Goal: Information Seeking & Learning: Learn about a topic

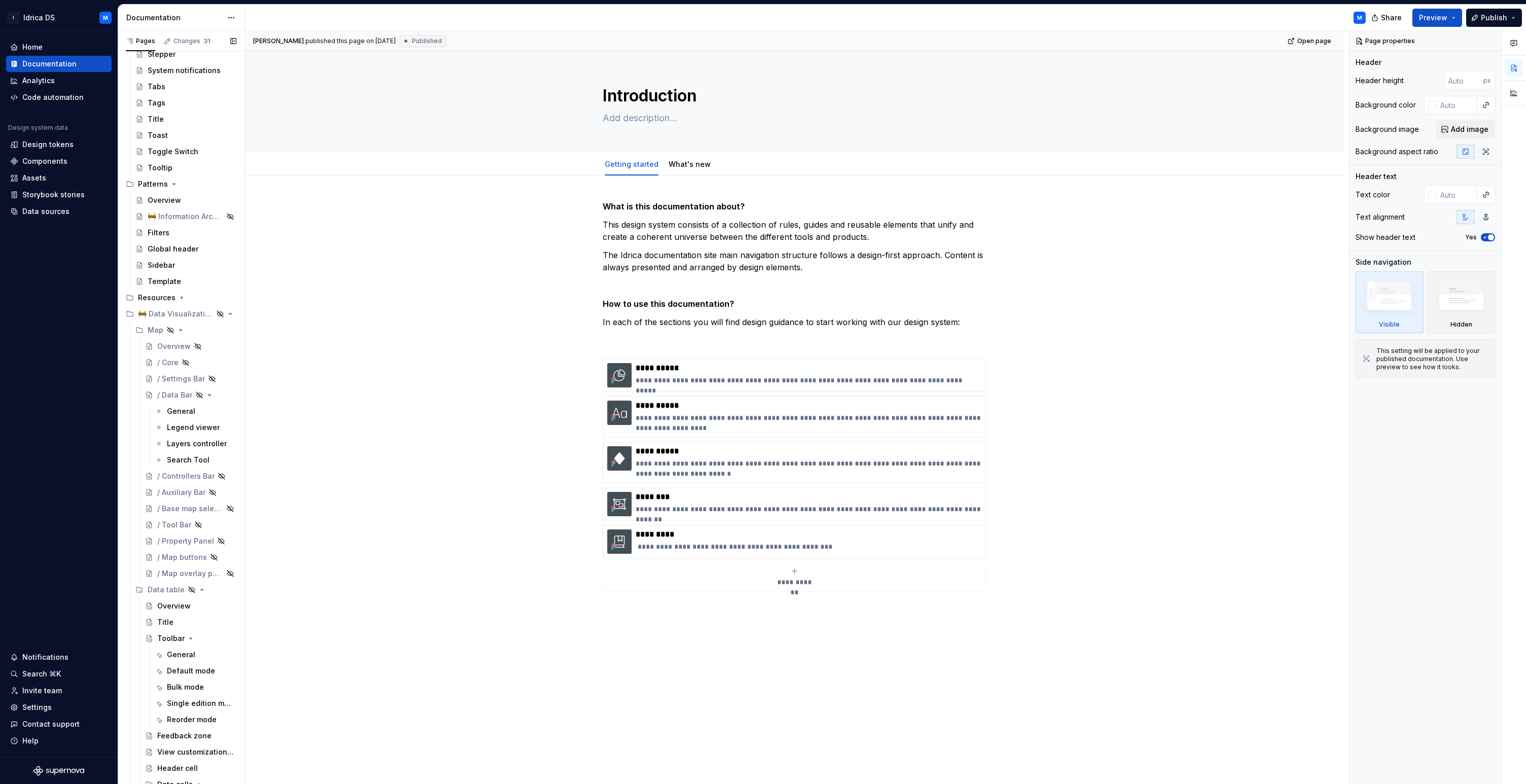
scroll to position [590, 0]
click at [178, 333] on div "Overview" at bounding box center [174, 335] width 33 height 10
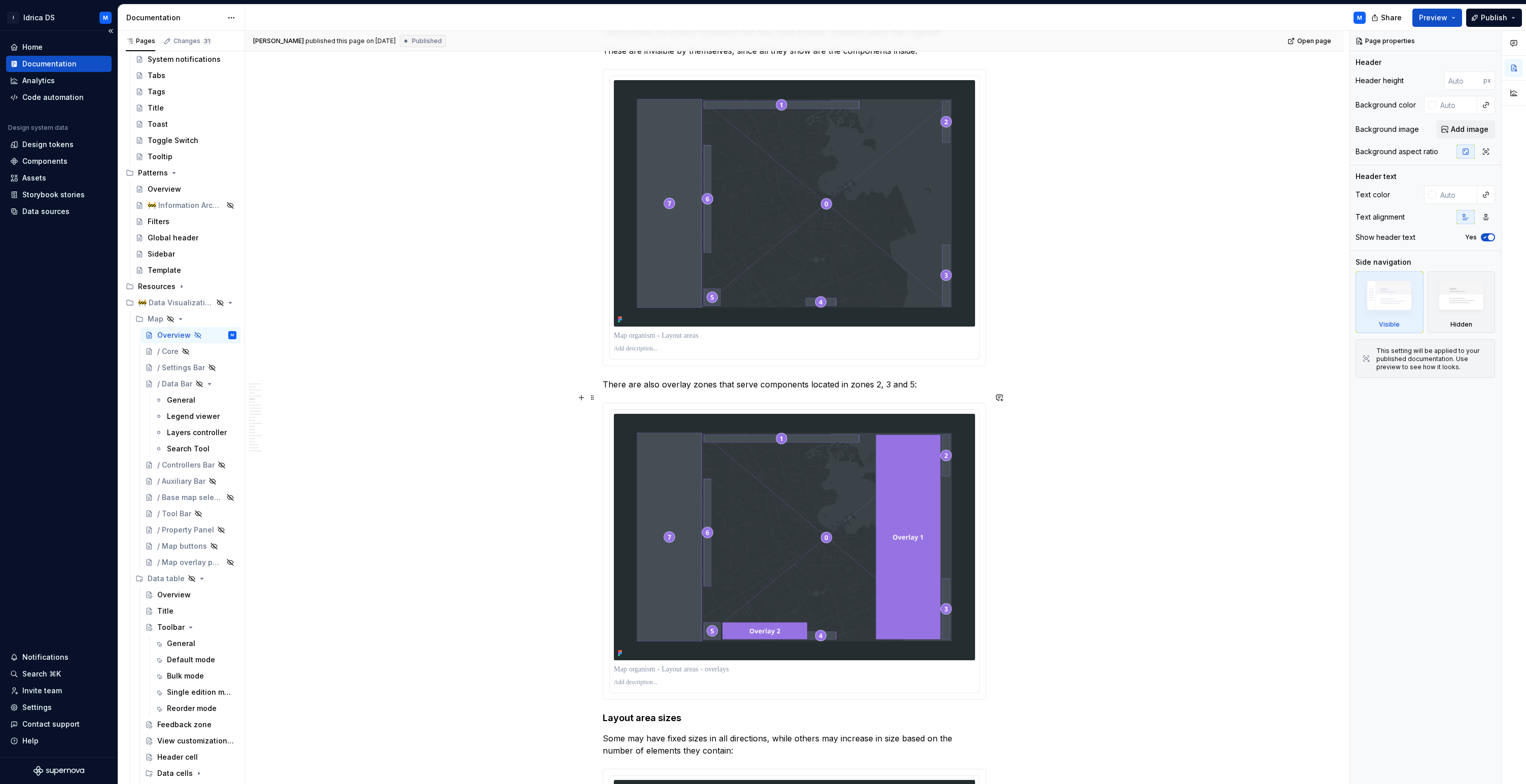
scroll to position [979, 0]
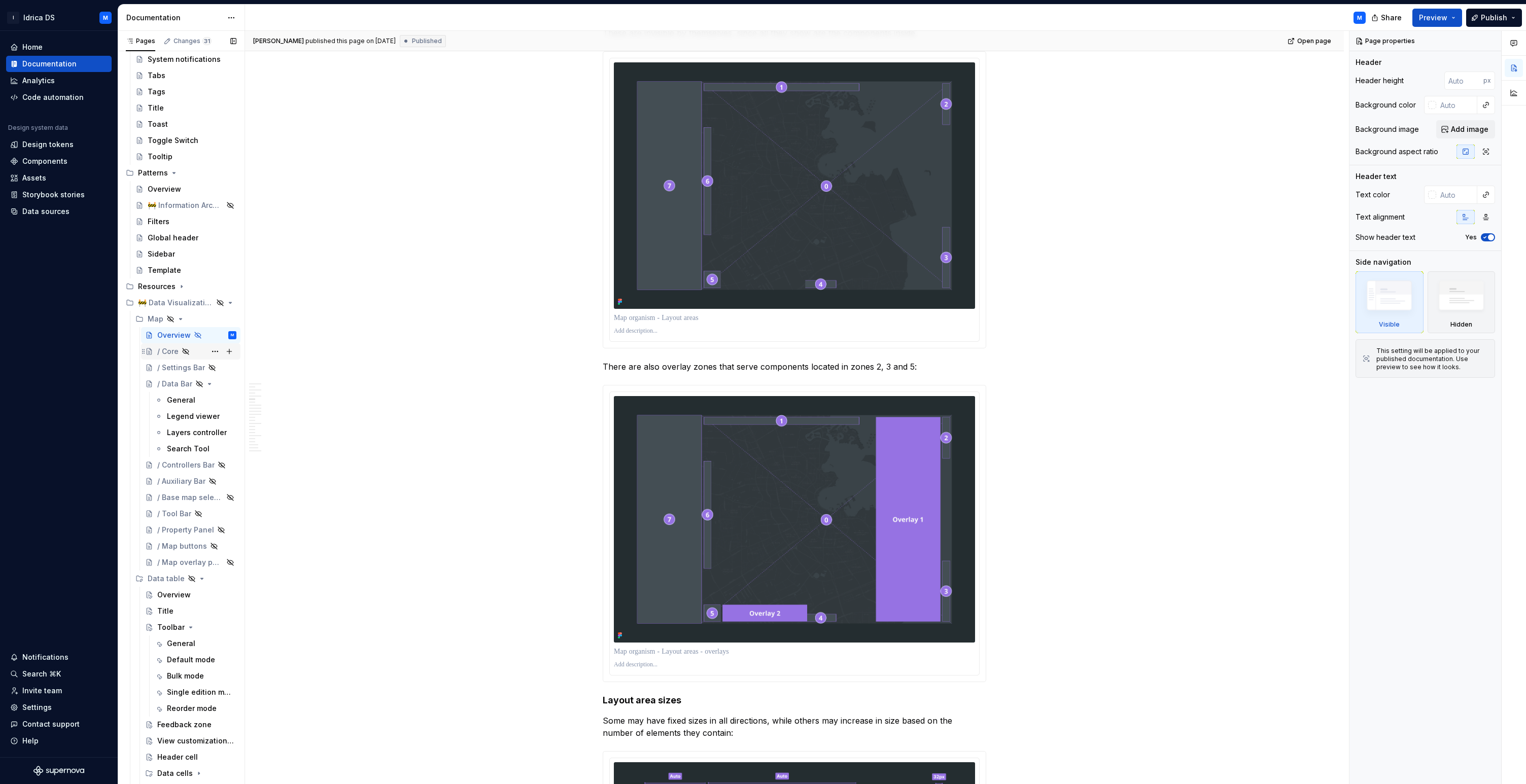
click at [173, 354] on div "/ Core" at bounding box center [168, 351] width 22 height 10
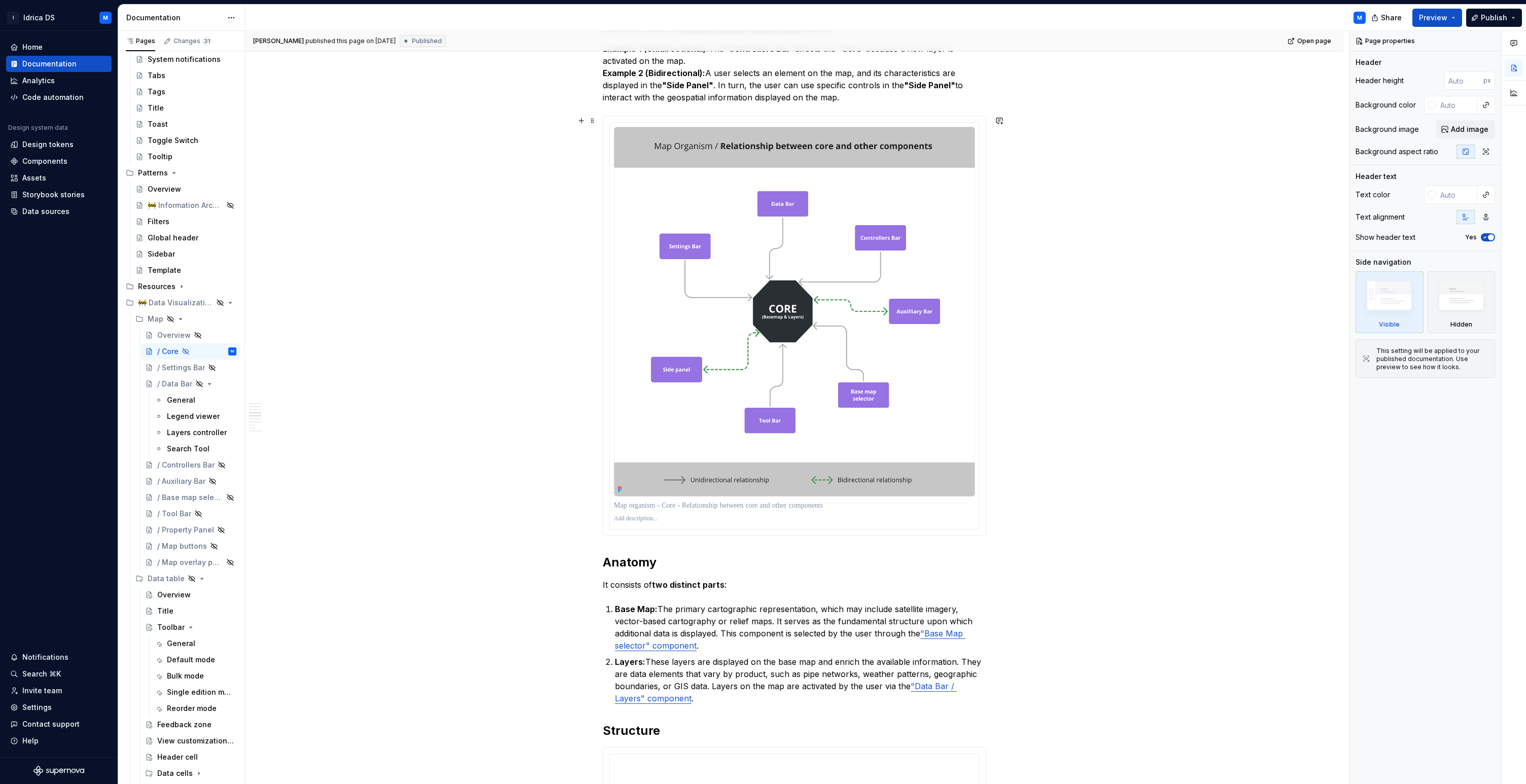
scroll to position [413, 0]
click at [173, 401] on div "General" at bounding box center [181, 400] width 29 height 10
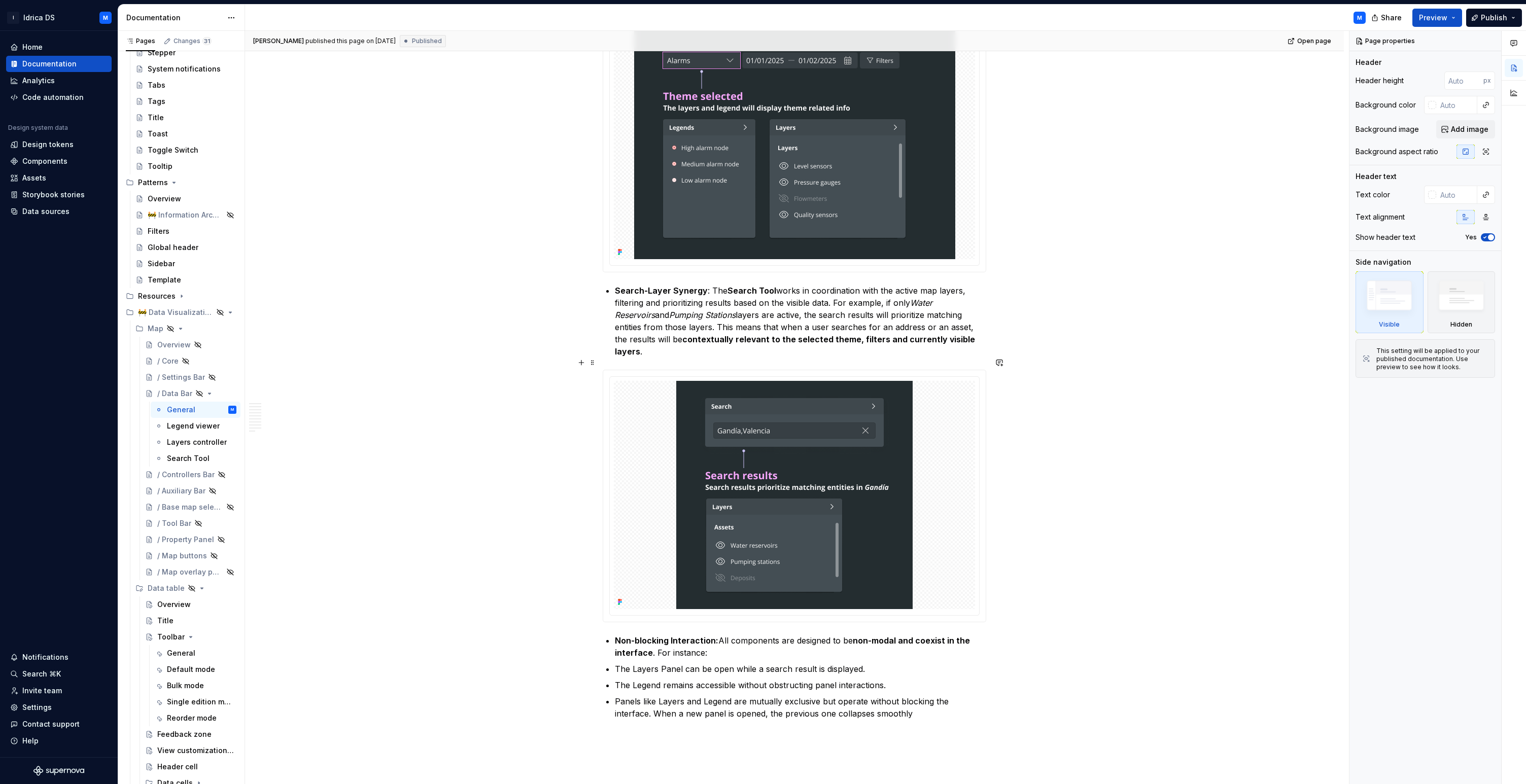
scroll to position [2944, 0]
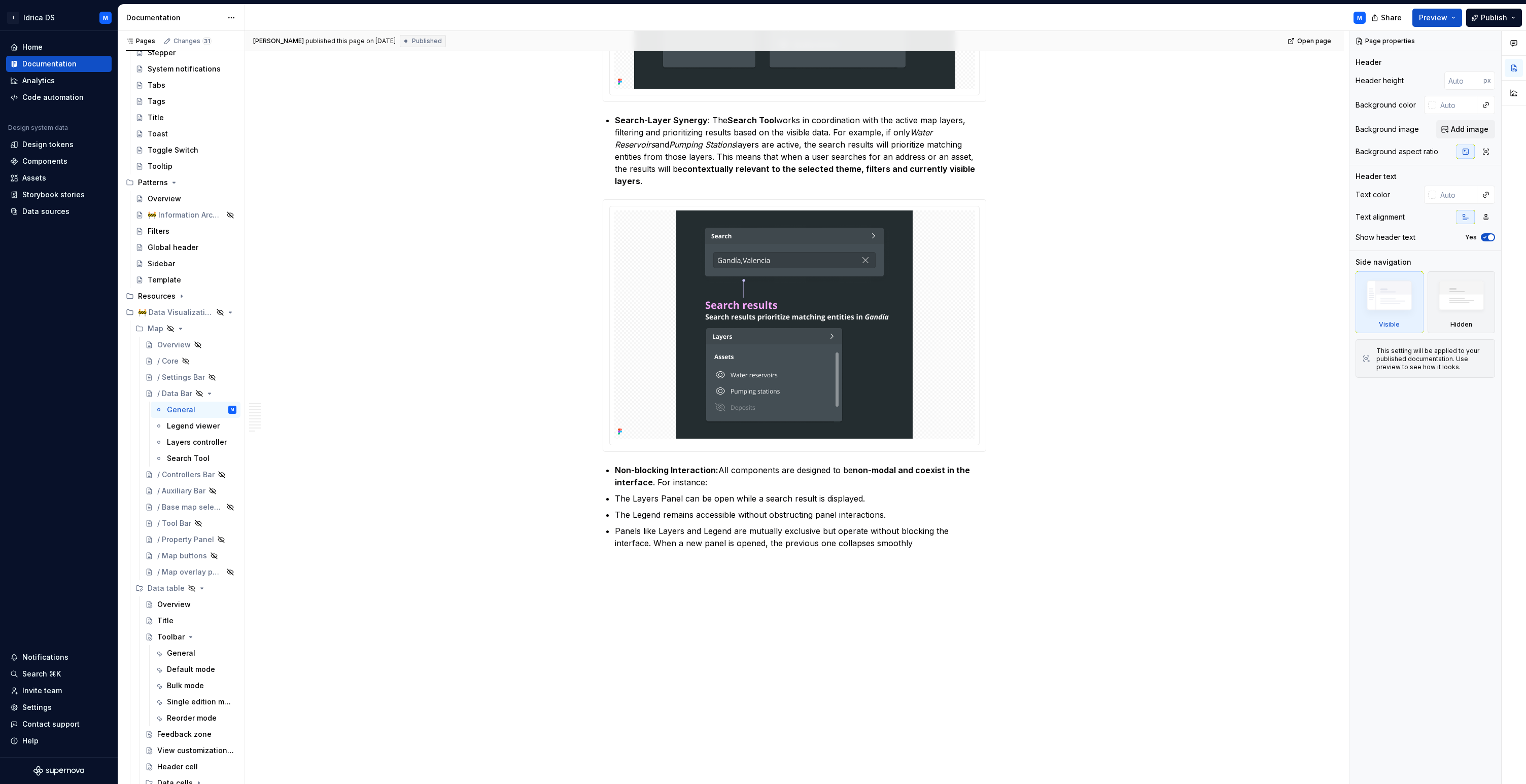
type textarea "*"
